Goal: Task Accomplishment & Management: Manage account settings

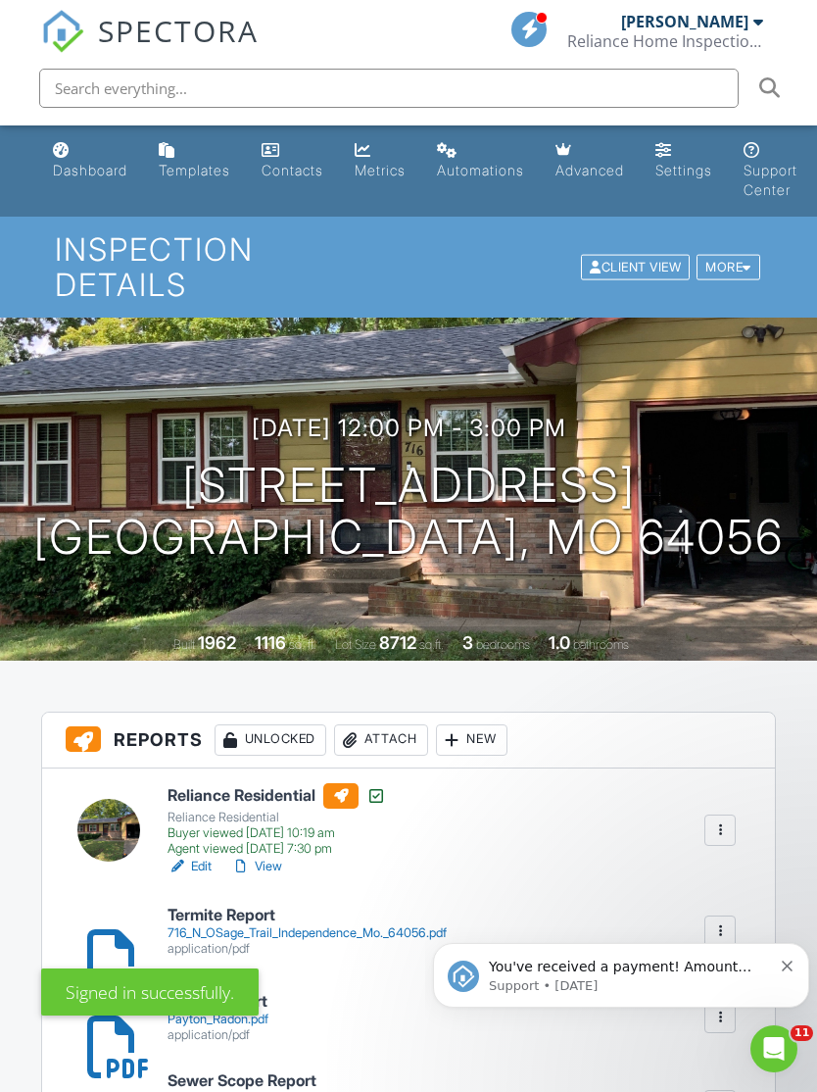
click at [102, 170] on div "Dashboard" at bounding box center [90, 170] width 74 height 17
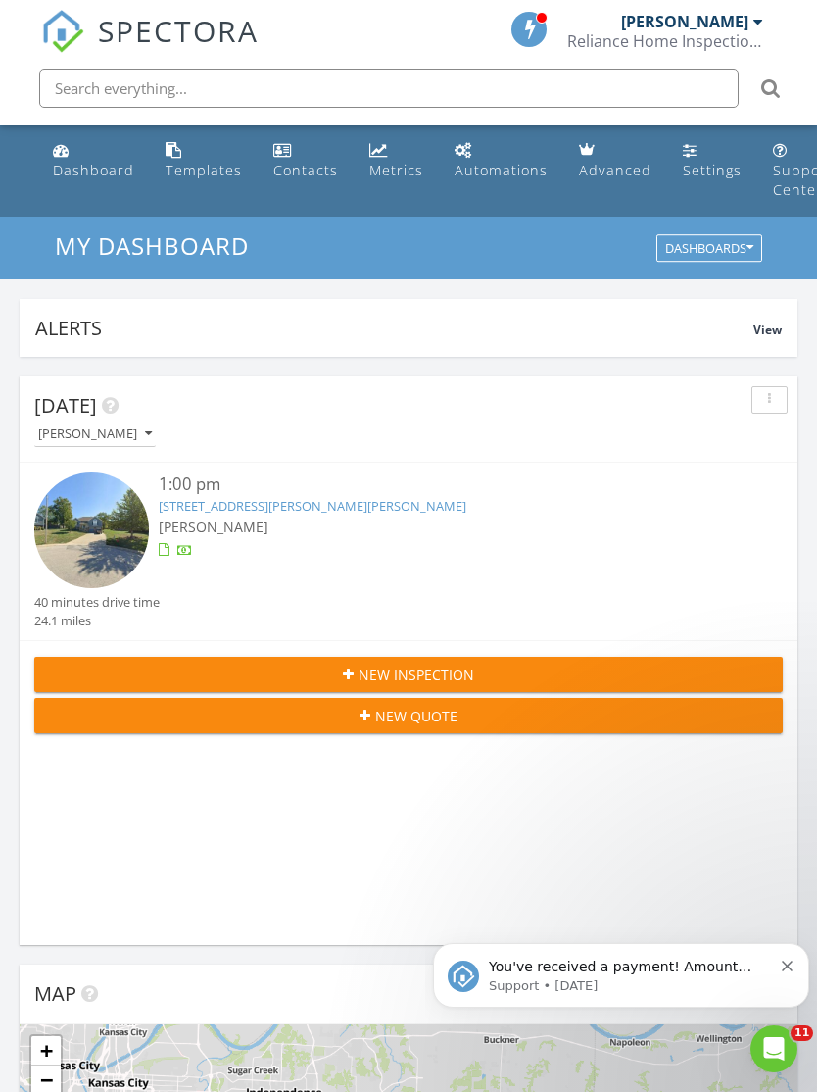
click at [337, 513] on link "[STREET_ADDRESS][PERSON_NAME][PERSON_NAME]" at bounding box center [313, 506] width 308 height 18
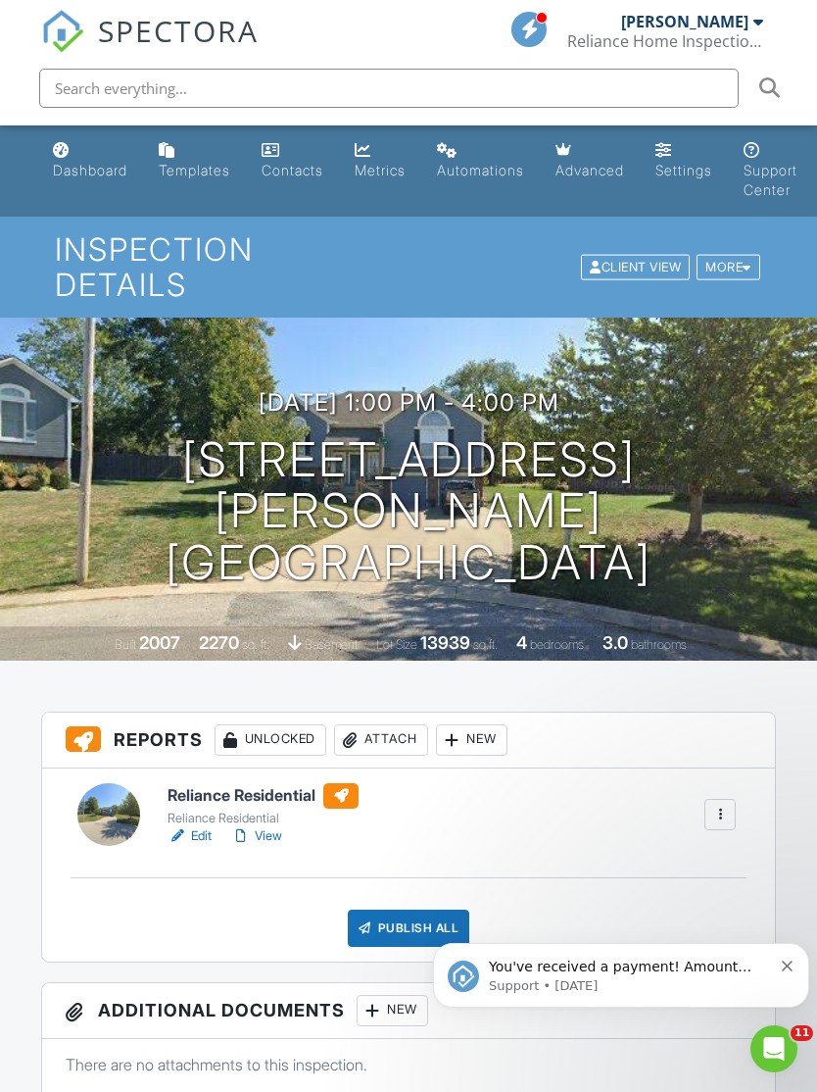
click at [401, 724] on div "Attach" at bounding box center [381, 739] width 94 height 31
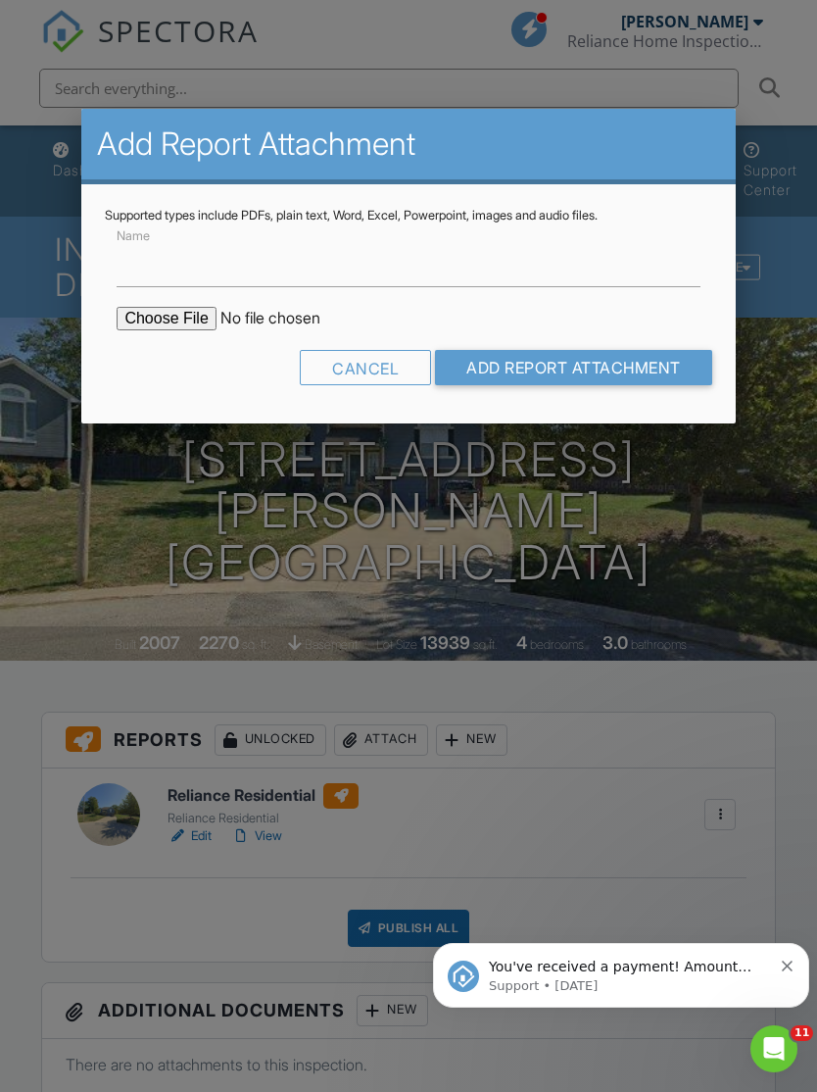
click at [162, 321] on input "file" at bounding box center [283, 319] width 333 height 24
type input "C:\fakepath\Wood Destroying Inspection Report 41.pdf"
click at [439, 268] on input "Name" at bounding box center [408, 263] width 583 height 48
type input "Termite Report"
click at [544, 357] on input "Add Report Attachment" at bounding box center [573, 367] width 277 height 35
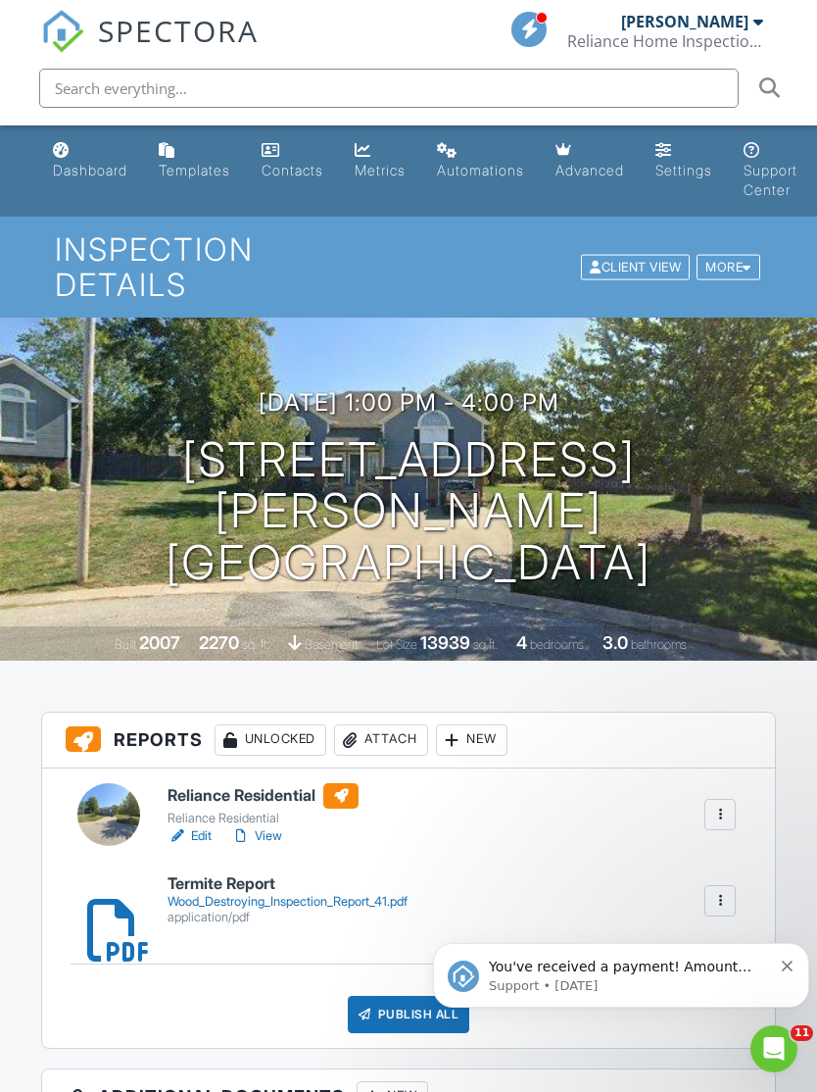
click at [270, 826] on link "View" at bounding box center [256, 836] width 51 height 20
